Goal: Information Seeking & Learning: Learn about a topic

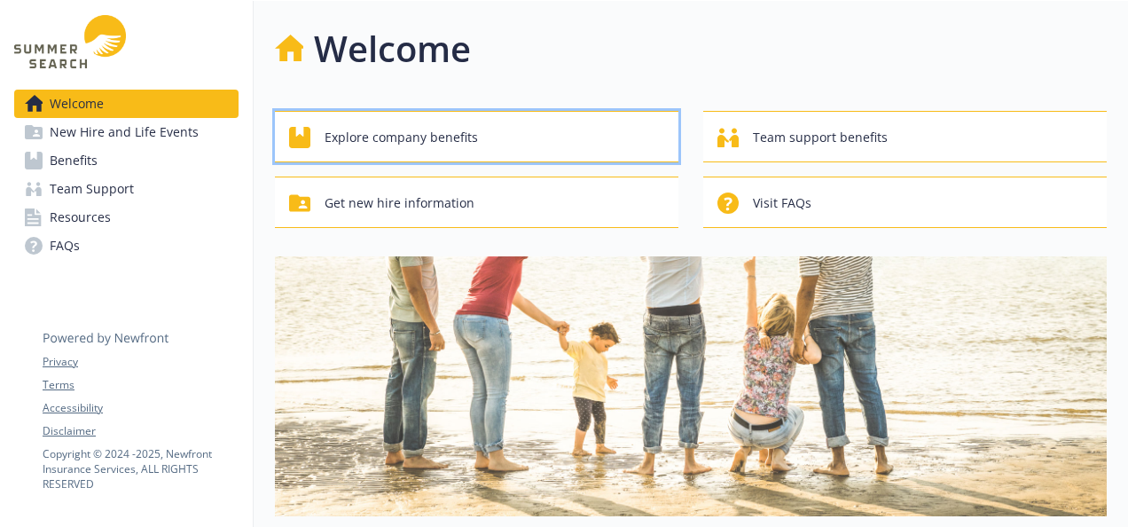
click at [591, 145] on div "Explore company benefits" at bounding box center [479, 138] width 380 height 34
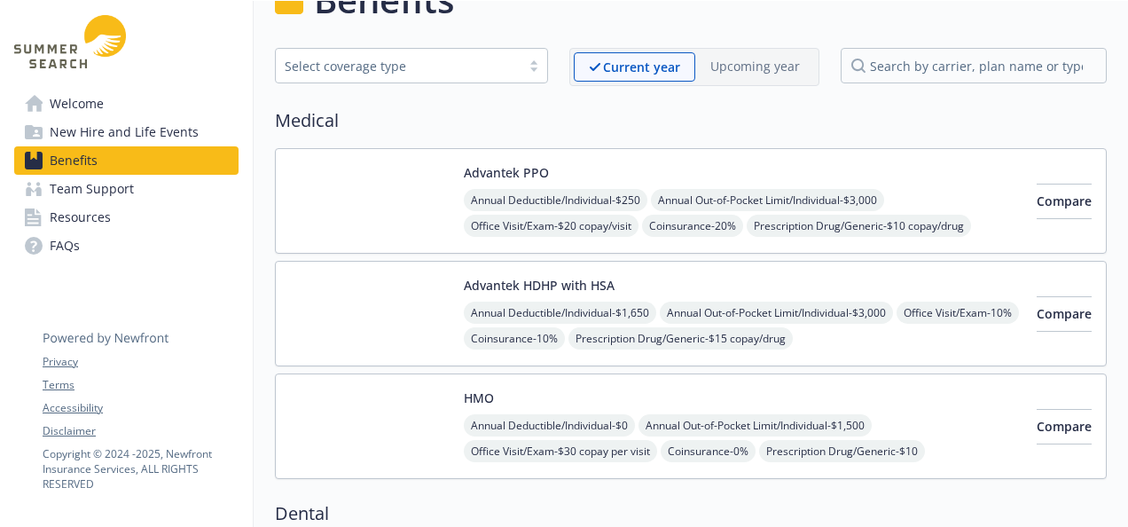
scroll to position [51, 0]
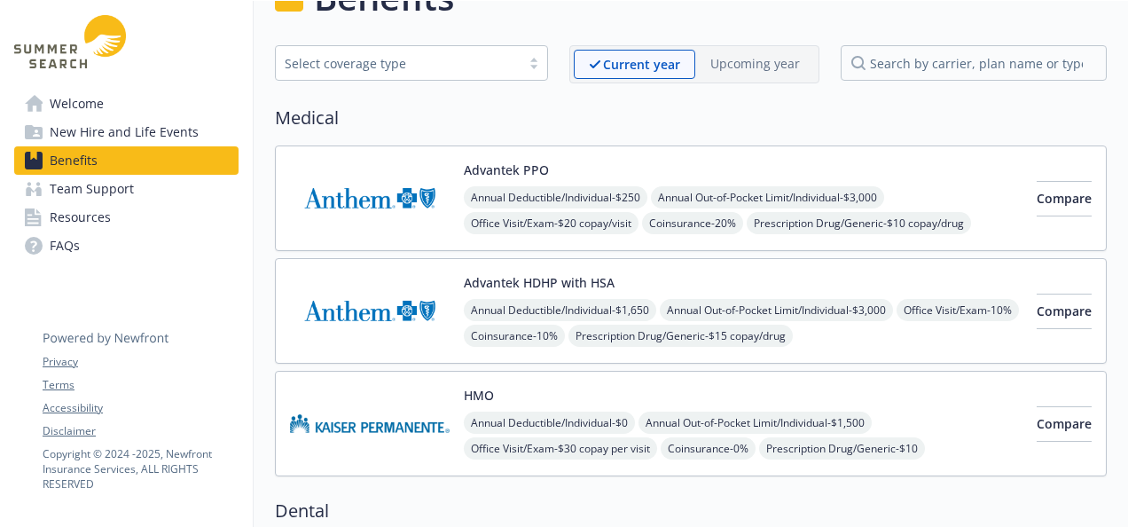
click at [142, 102] on link "Welcome" at bounding box center [126, 104] width 224 height 28
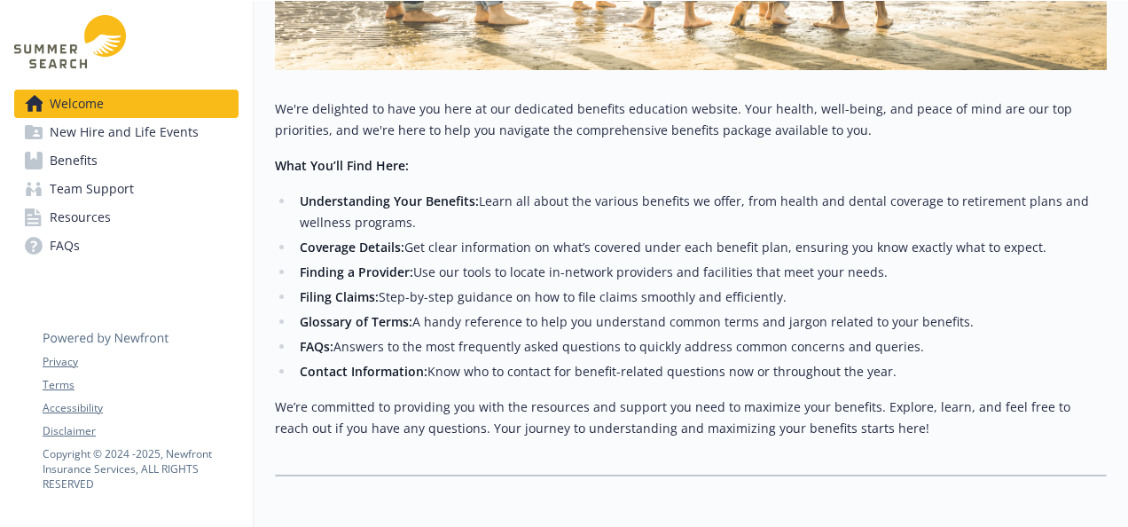
scroll to position [447, 0]
